Goal: Task Accomplishment & Management: Use online tool/utility

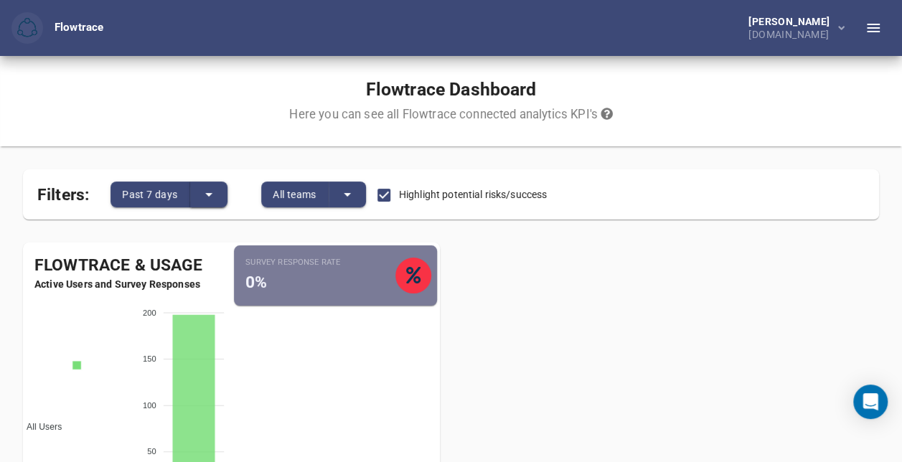
click at [204, 189] on icon "split button" at bounding box center [208, 194] width 17 height 17
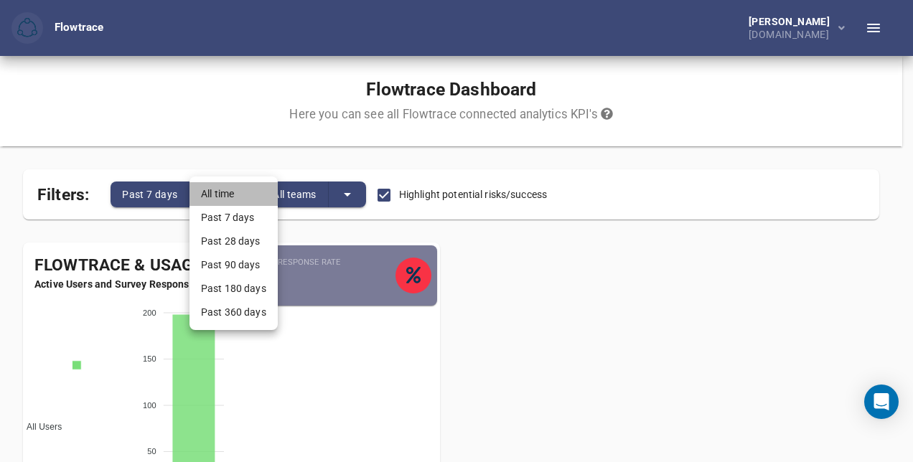
click at [204, 189] on li "All time" at bounding box center [233, 194] width 88 height 24
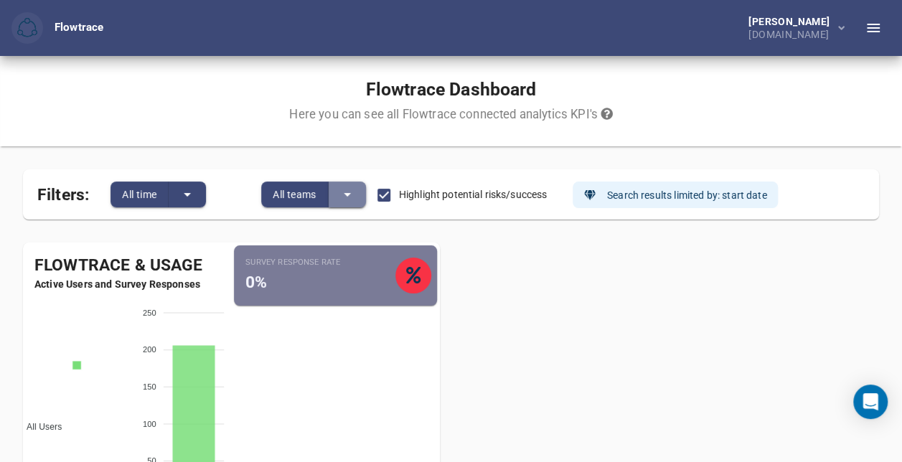
click at [346, 192] on icon "split button" at bounding box center [347, 194] width 17 height 17
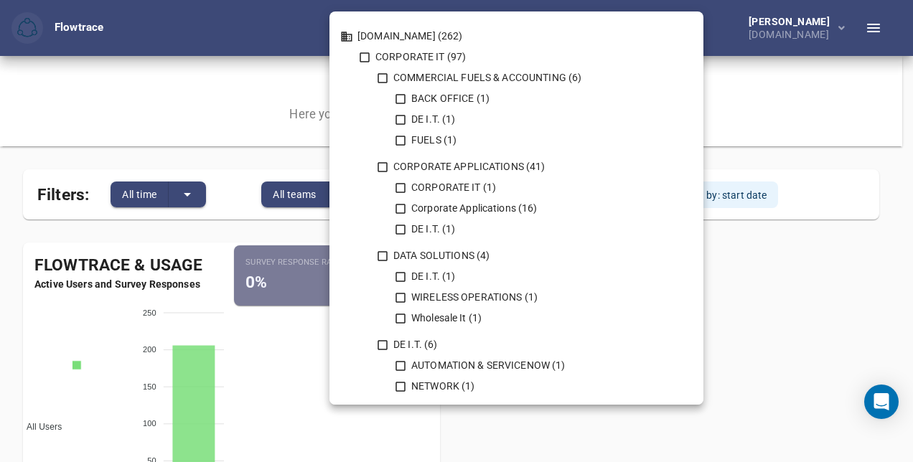
click at [265, 159] on div at bounding box center [456, 231] width 913 height 462
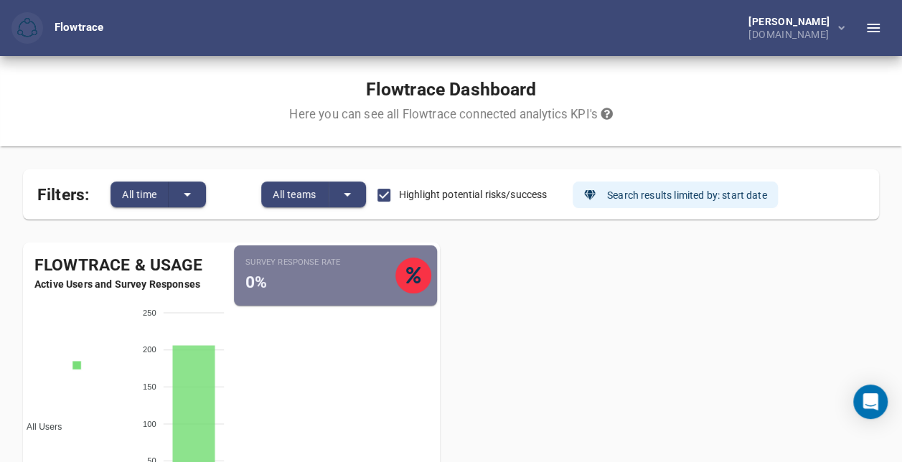
scroll to position [131, 0]
